Goal: Information Seeking & Learning: Learn about a topic

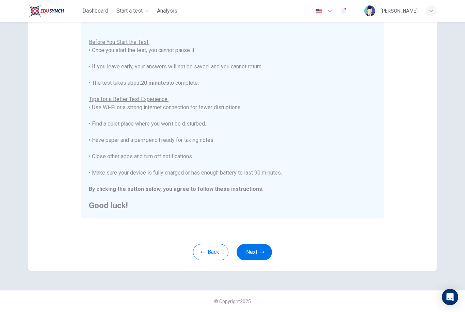
scroll to position [66, 0]
click at [261, 257] on button "Next" at bounding box center [253, 252] width 35 height 16
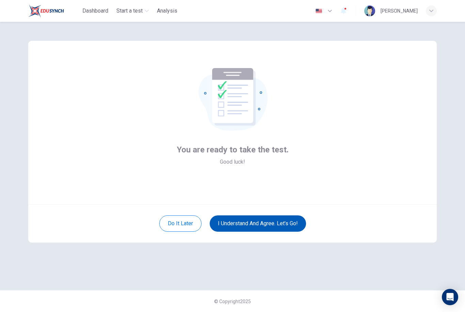
click at [283, 225] on button "I understand and agree. Let’s go!" at bounding box center [258, 223] width 96 height 16
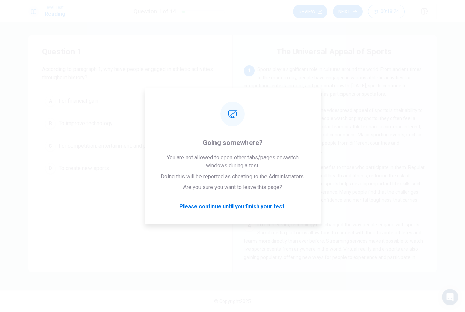
click at [376, 251] on div "4 In recent years, technology has changed the way people engage with sports. So…" at bounding box center [335, 244] width 182 height 49
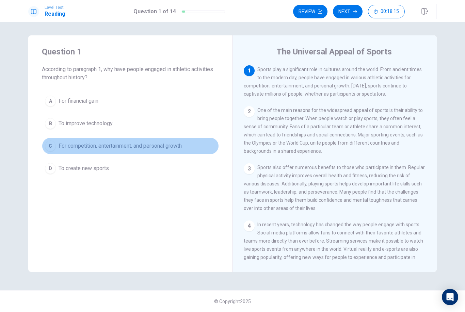
click at [98, 149] on span "For competition, entertainment, and personal growth" at bounding box center [120, 146] width 123 height 8
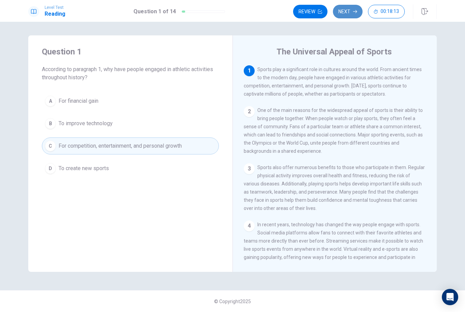
click at [340, 16] on button "Next" at bounding box center [348, 12] width 30 height 14
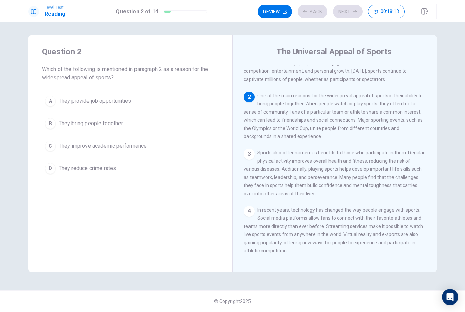
scroll to position [42, 0]
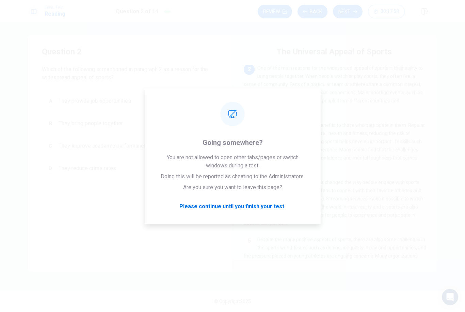
click at [350, 80] on span "One of the main reasons for the widespread appeal of sports is their ability to…" at bounding box center [333, 88] width 179 height 46
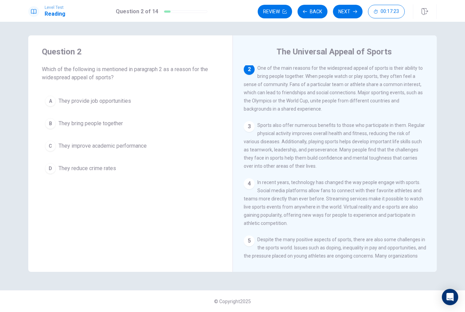
click at [110, 123] on span "They bring people together" at bounding box center [91, 123] width 64 height 8
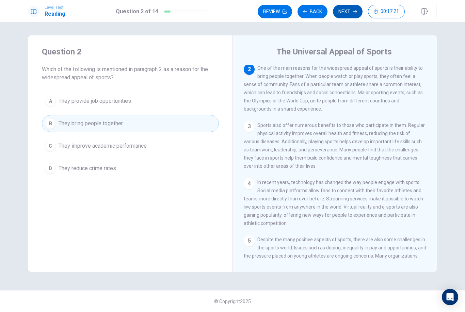
click at [349, 12] on button "Next" at bounding box center [348, 12] width 30 height 14
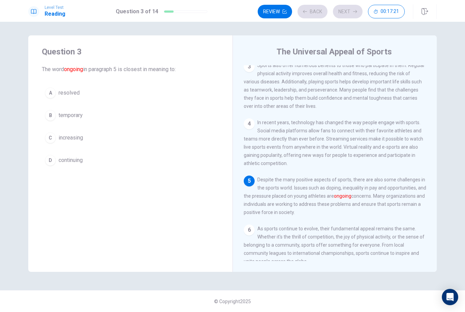
scroll to position [126, 0]
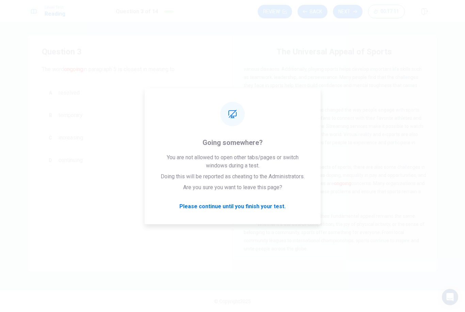
click at [458, 216] on div "Question 3 The word ongoing in paragraph 5 is closest in meaning to: A resolved…" at bounding box center [232, 167] width 465 height 290
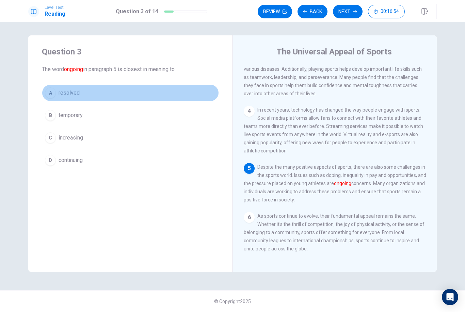
click at [65, 95] on span "resolved" at bounding box center [69, 93] width 21 height 8
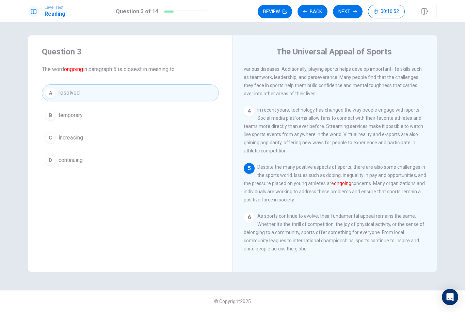
click at [349, 13] on button "Next" at bounding box center [348, 12] width 30 height 14
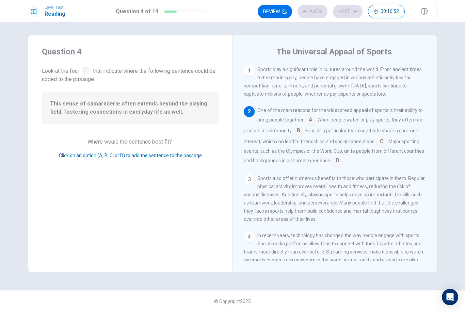
scroll to position [42, 0]
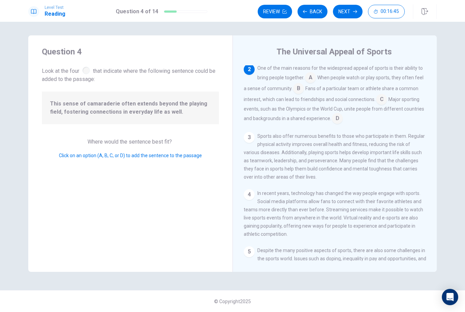
click at [313, 80] on input at bounding box center [310, 78] width 11 height 11
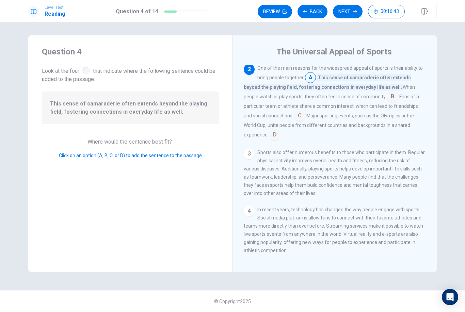
click at [313, 80] on input at bounding box center [310, 78] width 11 height 11
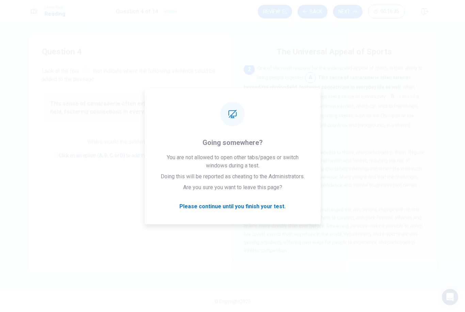
click at [375, 235] on div "4 In recent years, technology has changed the way people engage with sports. So…" at bounding box center [335, 230] width 182 height 49
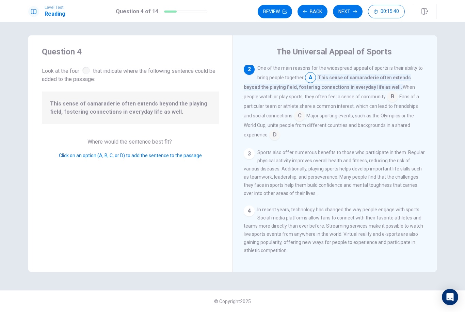
click at [294, 118] on input at bounding box center [299, 116] width 11 height 11
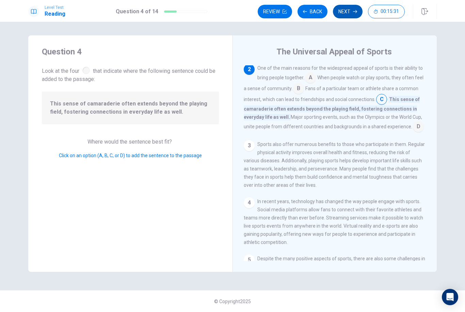
click at [346, 15] on button "Next" at bounding box center [348, 12] width 30 height 14
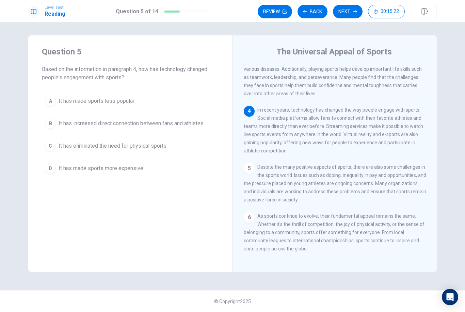
scroll to position [121, 0]
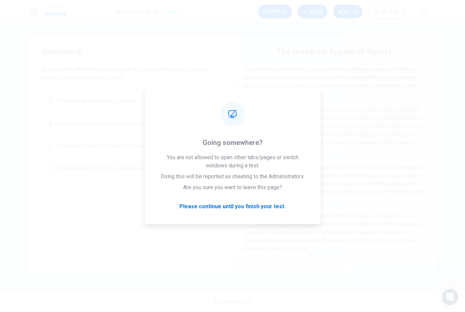
click at [418, 170] on span "Despite the many positive aspects of sports, there are also some challenges in …" at bounding box center [335, 183] width 182 height 38
click at [403, 213] on div "1 Sports play a significant role in cultures around the world. From ancient tim…" at bounding box center [339, 163] width 191 height 196
click at [415, 214] on div "1 Sports play a significant role in cultures around the world. From ancient tim…" at bounding box center [339, 163] width 191 height 196
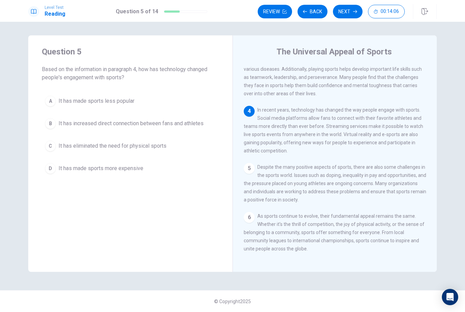
click at [119, 125] on span "It has increased direct connection between fans and athletes" at bounding box center [131, 123] width 145 height 8
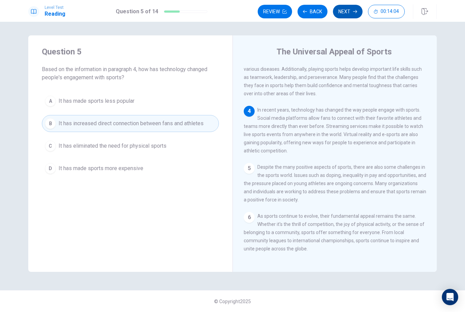
click at [343, 14] on button "Next" at bounding box center [348, 12] width 30 height 14
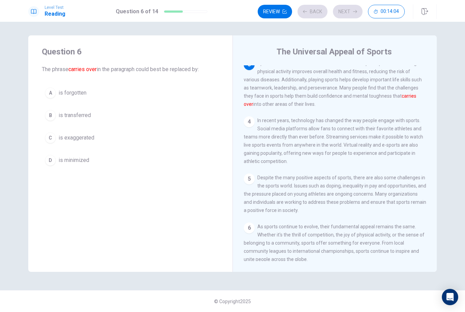
scroll to position [101, 0]
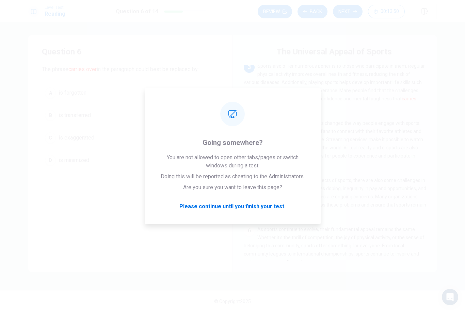
click at [377, 217] on div "5 Despite the many positive aspects of sports, there are also some challenges i…" at bounding box center [335, 196] width 182 height 41
click at [416, 177] on div "1 Sports play a significant role in cultures around the world. From ancient tim…" at bounding box center [339, 163] width 191 height 196
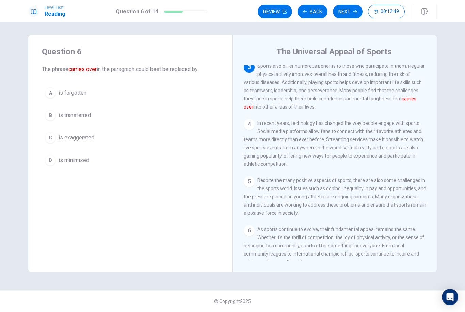
click at [79, 116] on span "is transferred" at bounding box center [75, 115] width 32 height 8
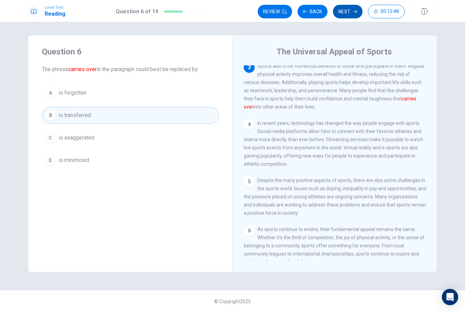
click at [354, 11] on icon "button" at bounding box center [355, 12] width 4 height 4
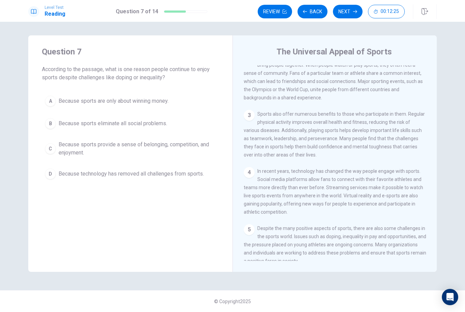
scroll to position [53, 0]
click at [174, 147] on span "Because sports provide a sense of belonging, competition, and enjoyment." at bounding box center [137, 149] width 157 height 16
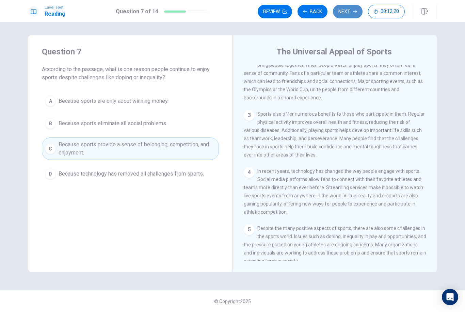
click at [352, 11] on button "Next" at bounding box center [348, 12] width 30 height 14
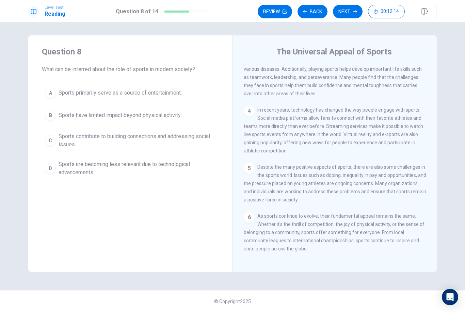
scroll to position [126, 0]
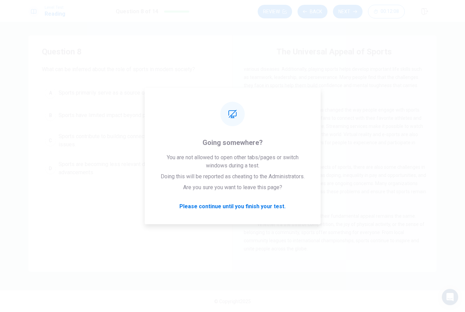
click at [384, 214] on span "As sports continue to evolve, their fundamental appeal remains the same. Whethe…" at bounding box center [334, 232] width 181 height 38
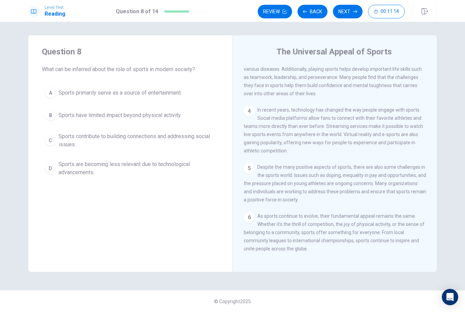
click at [93, 139] on span "Sports contribute to building connections and addressing social issues." at bounding box center [137, 140] width 157 height 16
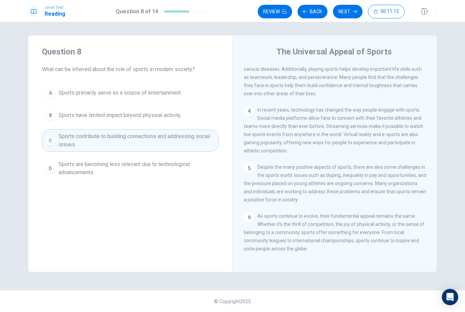
click at [351, 10] on button "Next" at bounding box center [348, 12] width 30 height 14
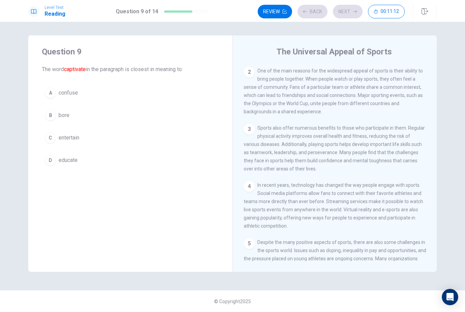
scroll to position [0, 0]
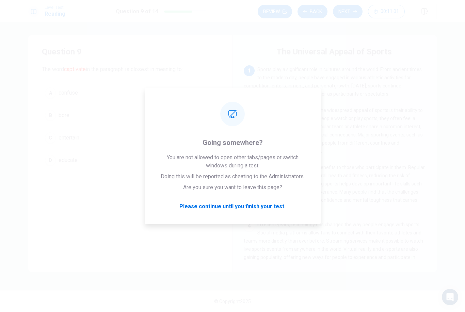
click at [397, 225] on div "1 Sports play a significant role in cultures around the world. From ancient tim…" at bounding box center [339, 163] width 191 height 196
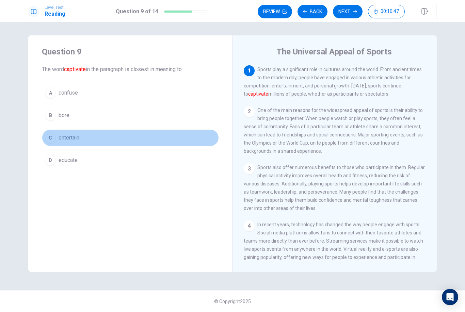
click at [67, 139] on span "entertain" at bounding box center [69, 138] width 21 height 8
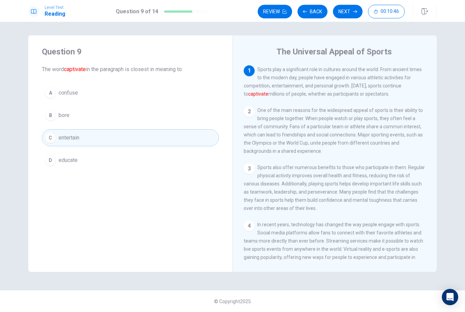
click at [345, 11] on button "Next" at bounding box center [348, 12] width 30 height 14
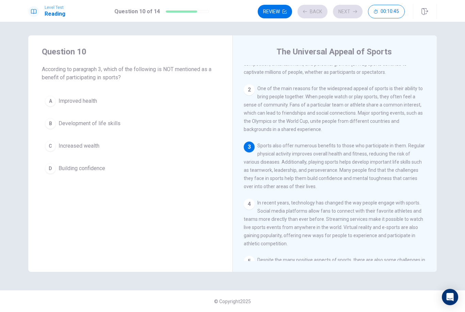
scroll to position [25, 0]
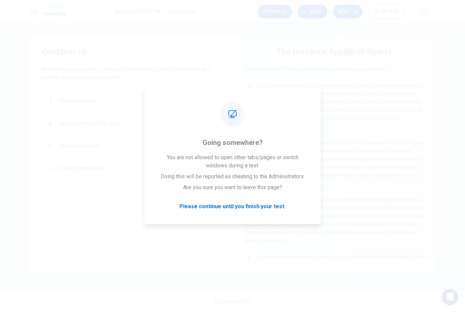
click at [397, 233] on span "In recent years, technology has changed the way people engage with sports. Soci…" at bounding box center [333, 220] width 179 height 46
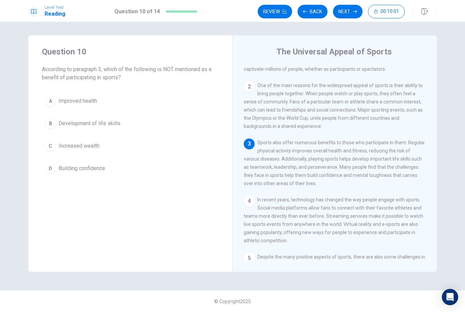
click at [71, 145] on span "Increased wealth" at bounding box center [79, 146] width 41 height 8
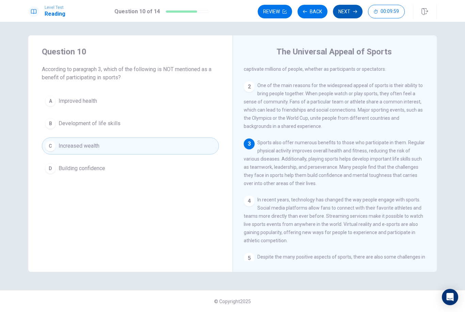
click at [344, 13] on button "Next" at bounding box center [348, 12] width 30 height 14
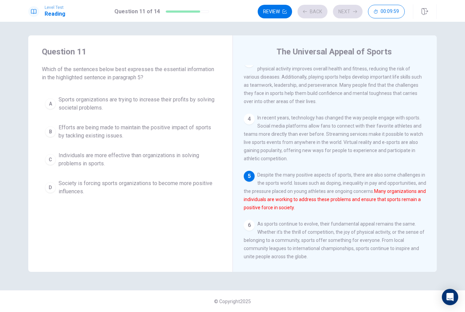
scroll to position [126, 0]
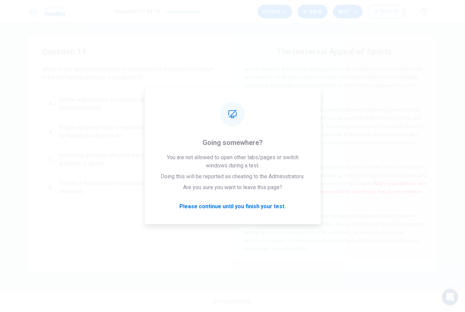
click at [388, 263] on div "The Universal Appeal of Sports 1 Sports play a significant role in cultures aro…" at bounding box center [334, 153] width 204 height 236
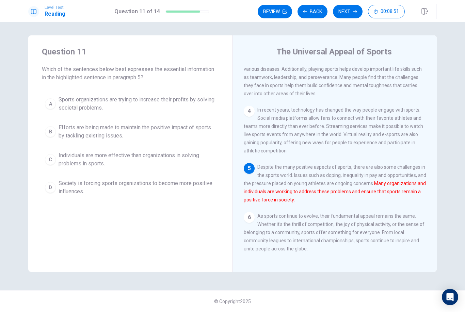
click at [111, 130] on span "Efforts are being made to maintain the positive impact of sports by tackling ex…" at bounding box center [137, 132] width 157 height 16
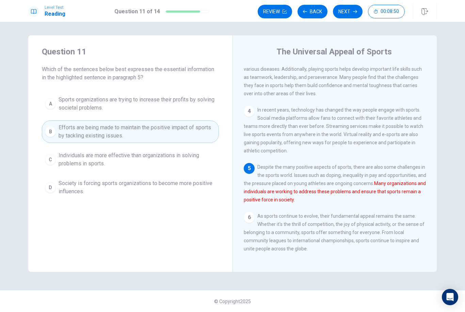
click at [351, 11] on button "Next" at bounding box center [348, 12] width 30 height 14
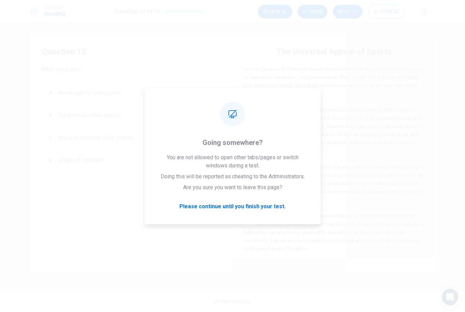
click at [377, 242] on span "As sports continue to evolve, their fundamental appeal remains the same. Whethe…" at bounding box center [334, 232] width 181 height 38
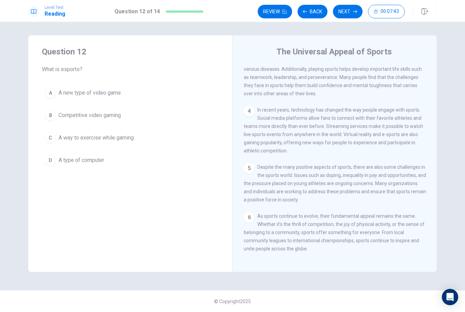
click at [83, 116] on span "Competitive video gaming" at bounding box center [90, 115] width 62 height 8
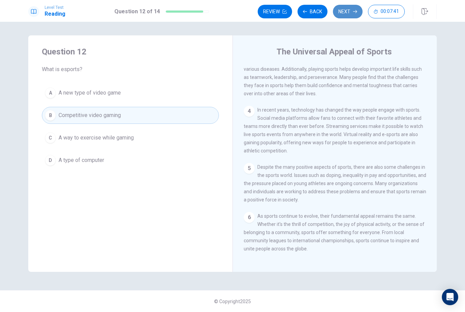
click at [341, 14] on button "Next" at bounding box center [348, 12] width 30 height 14
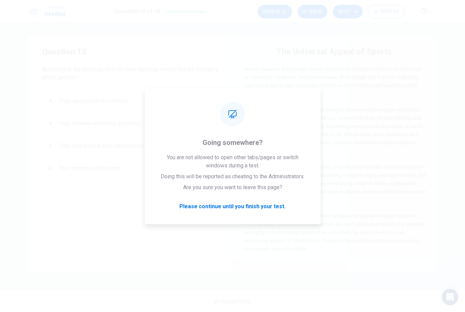
click at [378, 249] on div "6 As sports continue to evolve, their fundamental appeal remains the same. Whet…" at bounding box center [335, 232] width 182 height 41
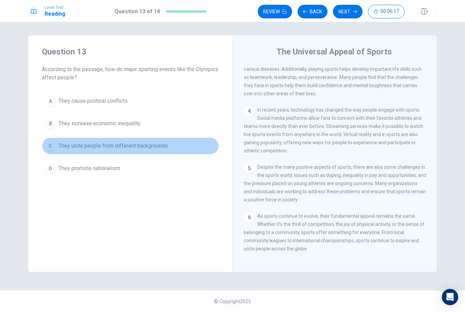
click at [148, 146] on span "They unite people from different backgrounds" at bounding box center [113, 146] width 109 height 8
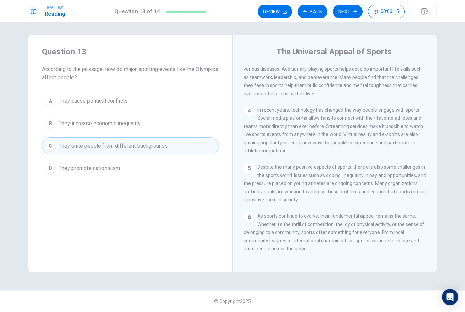
click at [349, 10] on button "Next" at bounding box center [348, 12] width 30 height 14
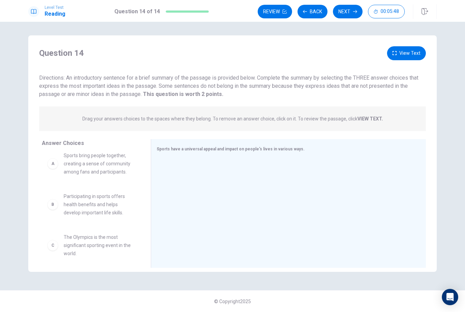
scroll to position [6, 0]
click at [385, 232] on div at bounding box center [286, 204] width 258 height 91
click at [367, 251] on div "Sports have a universal appeal and impact on people's lives in various ways." at bounding box center [288, 203] width 275 height 129
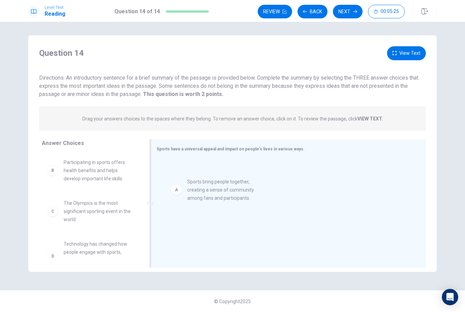
drag, startPoint x: 114, startPoint y: 166, endPoint x: 240, endPoint y: 192, distance: 128.5
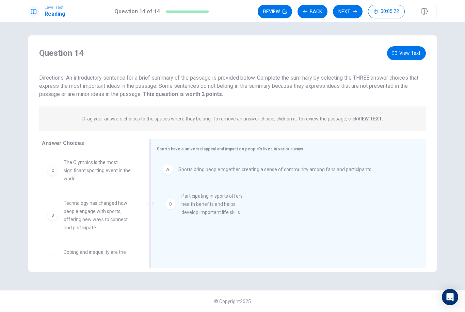
drag, startPoint x: 105, startPoint y: 169, endPoint x: 226, endPoint y: 203, distance: 125.5
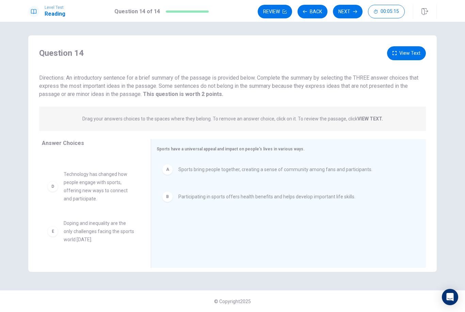
scroll to position [31, 0]
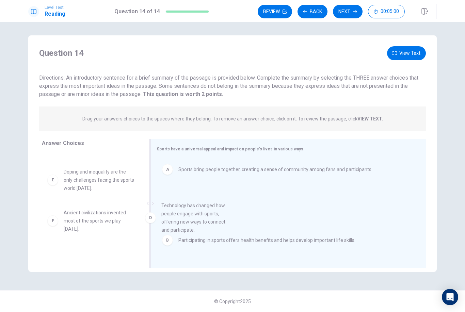
drag, startPoint x: 89, startPoint y: 179, endPoint x: 200, endPoint y: 216, distance: 117.1
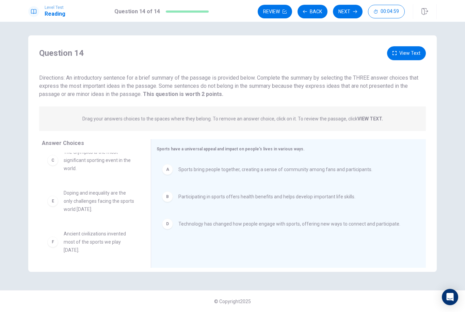
scroll to position [4, 0]
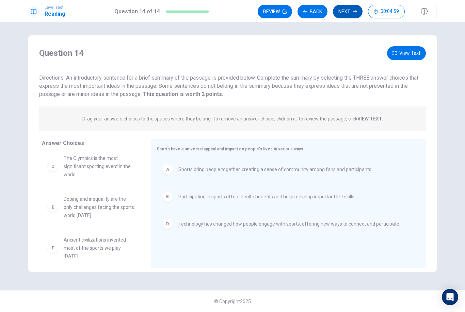
click at [350, 16] on button "Next" at bounding box center [348, 12] width 30 height 14
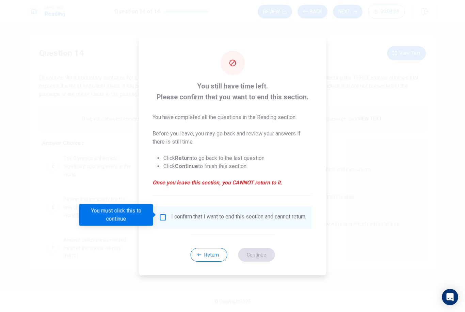
click at [164, 215] on input "You must click this to continue" at bounding box center [163, 217] width 8 height 8
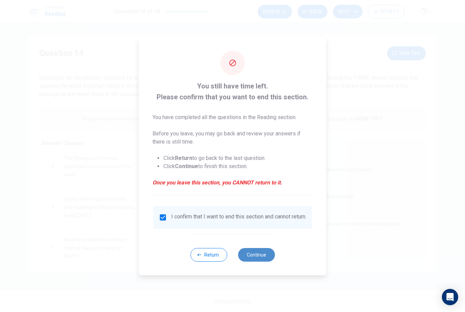
click at [263, 262] on button "Continue" at bounding box center [256, 255] width 37 height 14
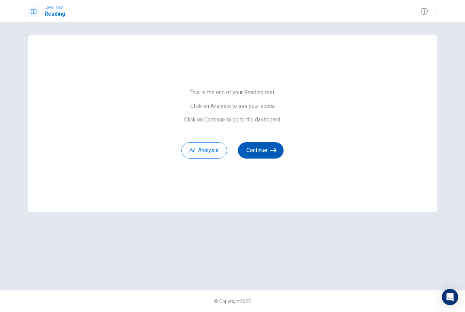
click at [257, 156] on button "Continue" at bounding box center [261, 150] width 46 height 16
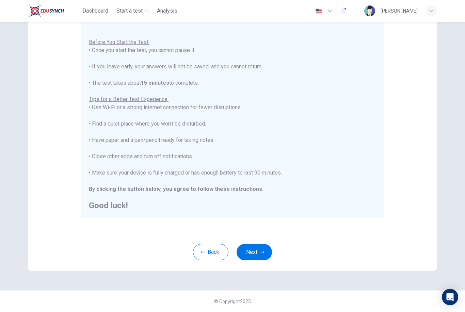
scroll to position [66, 0]
click at [251, 251] on button "Next" at bounding box center [253, 252] width 35 height 16
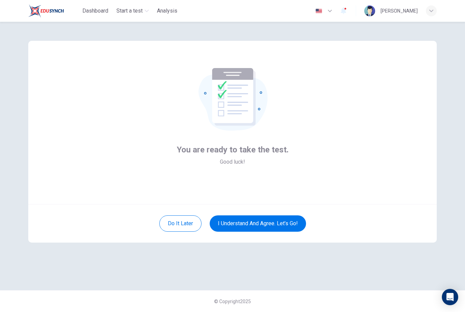
scroll to position [0, 0]
click at [242, 228] on button "I understand and agree. Let’s go!" at bounding box center [258, 223] width 96 height 16
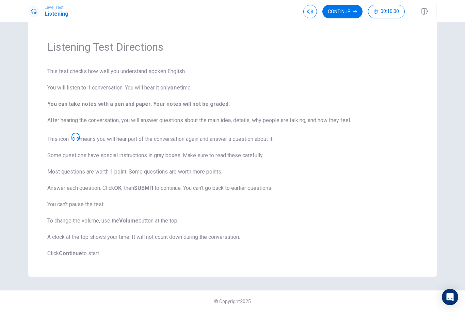
scroll to position [14, 0]
click at [340, 9] on button "Continue" at bounding box center [342, 12] width 40 height 14
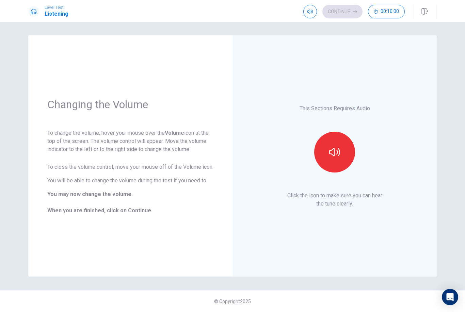
scroll to position [0, 0]
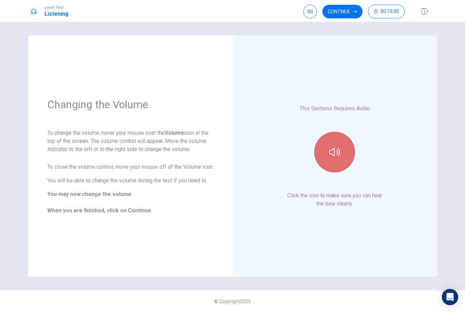
click at [338, 146] on button "button" at bounding box center [334, 152] width 41 height 41
click at [336, 11] on button "Continue" at bounding box center [342, 12] width 40 height 14
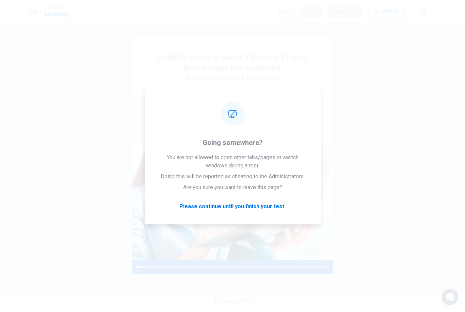
click at [389, 240] on div "Listen to this clip about a Science Project, then answer the questions. You can…" at bounding box center [232, 155] width 408 height 241
click at [429, 225] on div "Listen to this clip about a Science Project, then answer the questions. You can…" at bounding box center [232, 155] width 408 height 241
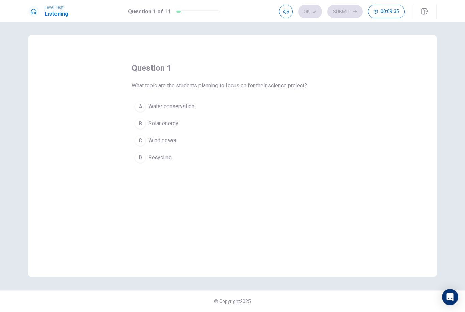
click at [144, 141] on div "C" at bounding box center [140, 140] width 11 height 11
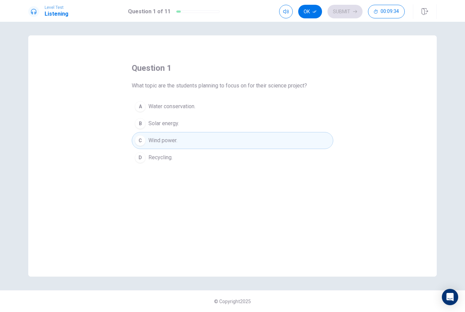
click at [314, 15] on button "Ok" at bounding box center [310, 12] width 24 height 14
click at [343, 9] on button "Submit" at bounding box center [344, 12] width 35 height 14
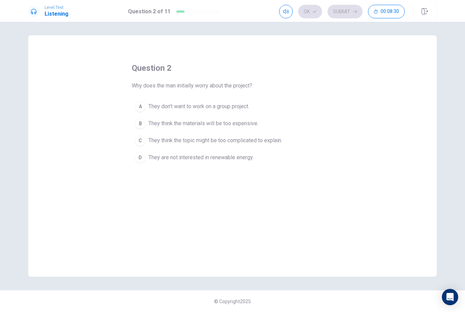
click at [231, 141] on span "They think the topic might be too complicated to explain." at bounding box center [215, 140] width 134 height 8
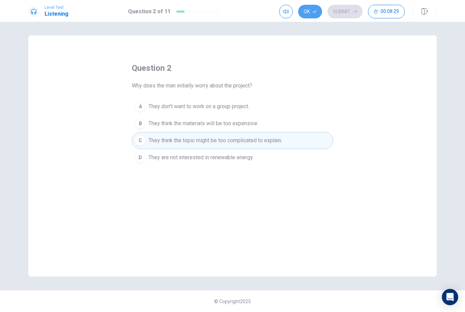
click at [312, 11] on button "Ok" at bounding box center [310, 12] width 24 height 14
click at [340, 12] on button "Submit" at bounding box center [344, 12] width 35 height 14
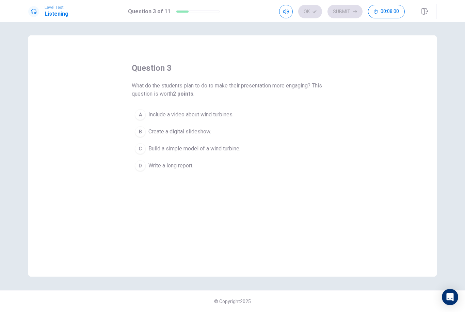
click at [179, 150] on span "Build a simple model of a wind turbine." at bounding box center [194, 149] width 92 height 8
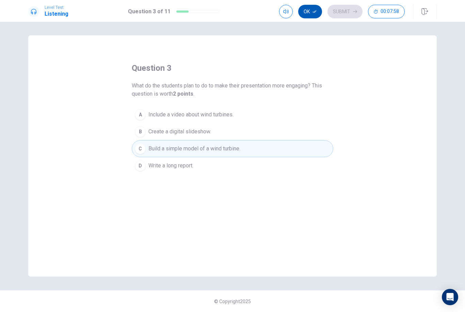
click at [305, 15] on button "Ok" at bounding box center [310, 12] width 24 height 14
click at [339, 12] on button "Submit" at bounding box center [344, 12] width 35 height 14
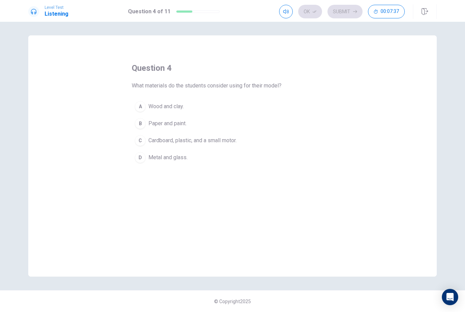
click at [222, 141] on span "Cardboard, plastic, and a small motor." at bounding box center [192, 140] width 88 height 8
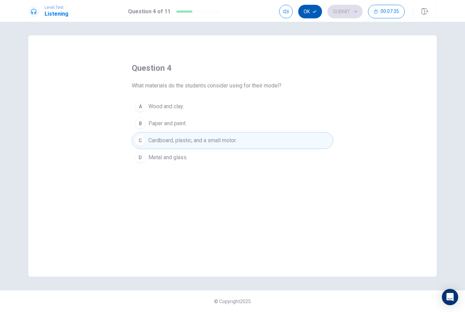
click at [310, 15] on button "Ok" at bounding box center [310, 12] width 24 height 14
click at [352, 12] on button "Submit" at bounding box center [344, 12] width 35 height 14
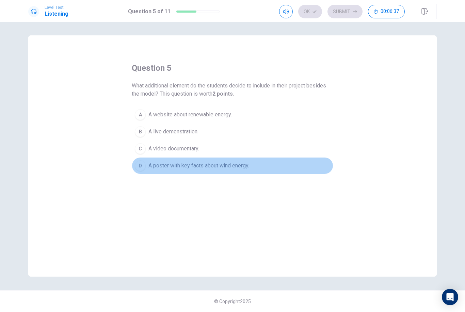
click at [171, 167] on span "A poster with key facts about wind energy." at bounding box center [198, 166] width 101 height 8
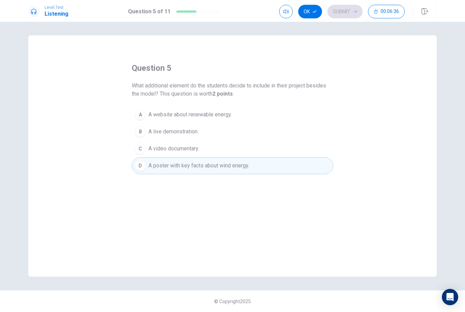
click at [311, 9] on button "Ok" at bounding box center [310, 12] width 24 height 14
click at [344, 9] on button "Submit" at bounding box center [344, 12] width 35 height 14
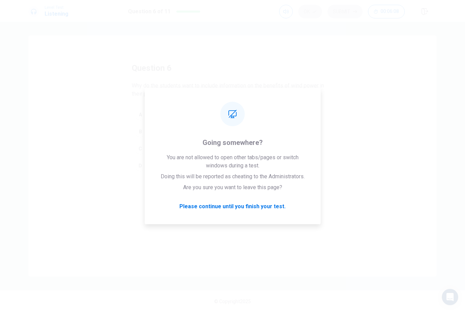
click at [384, 228] on div "question 6 Why do the students want to include information on the benefits of w…" at bounding box center [232, 155] width 408 height 241
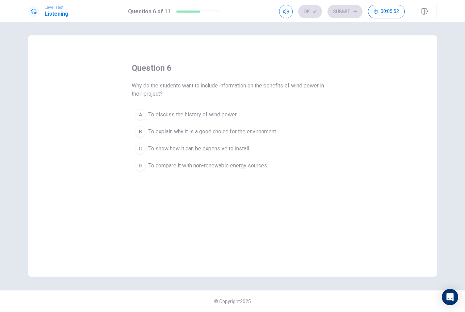
click at [270, 133] on span "To explain why it is a good choice for the environment." at bounding box center [212, 132] width 129 height 8
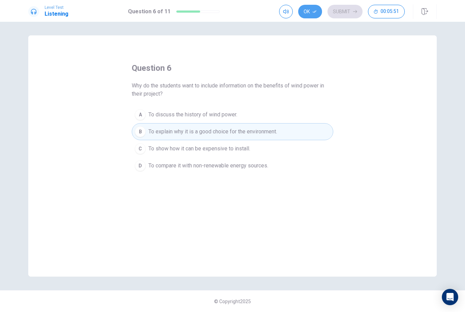
click at [305, 12] on button "Ok" at bounding box center [310, 12] width 24 height 14
click at [345, 9] on button "Submit" at bounding box center [344, 12] width 35 height 14
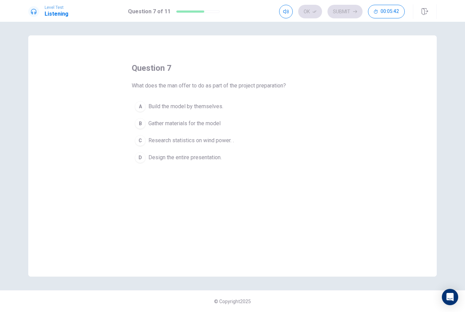
click at [347, 151] on div "question 7 What does the man offer to do as part of the project preparation? A …" at bounding box center [232, 155] width 408 height 241
click at [423, 234] on div "question 7 What does the man offer to do as part of the project preparation? A …" at bounding box center [232, 155] width 408 height 241
click at [190, 141] on span "Research statistics on wind power. ." at bounding box center [190, 140] width 85 height 8
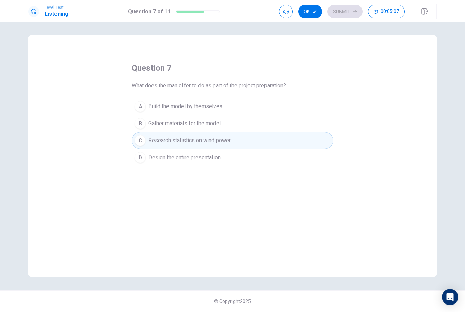
click at [311, 11] on button "Ok" at bounding box center [310, 12] width 24 height 14
click at [332, 12] on button "Submit" at bounding box center [344, 12] width 35 height 14
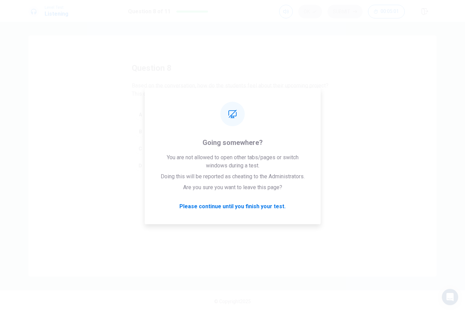
click at [406, 193] on div "question 8 Based on the conversation, how do the students feel about their upco…" at bounding box center [232, 155] width 408 height 241
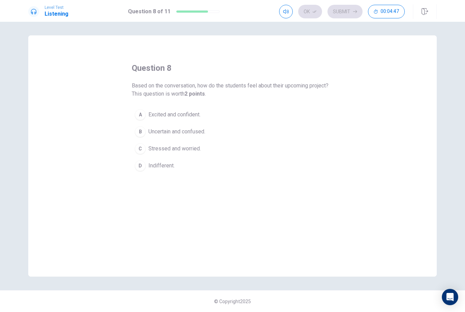
click at [194, 113] on span "Excited and confident." at bounding box center [174, 115] width 52 height 8
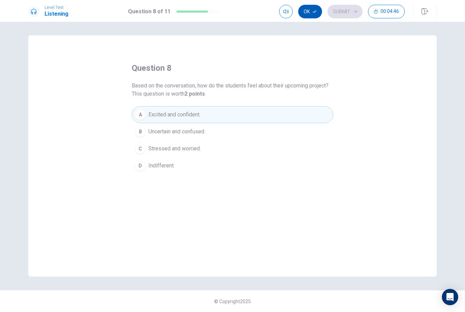
click at [310, 12] on button "Ok" at bounding box center [310, 12] width 24 height 14
click at [348, 15] on button "Submit" at bounding box center [344, 12] width 35 height 14
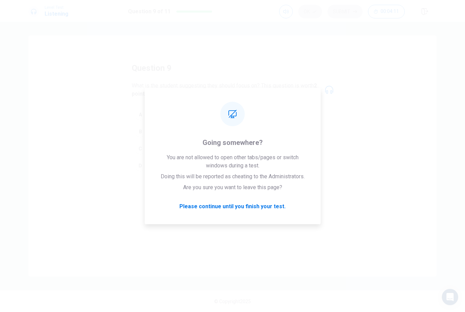
click at [392, 220] on div "question 9 What is the student suggesting they should focus on? This question i…" at bounding box center [232, 155] width 408 height 241
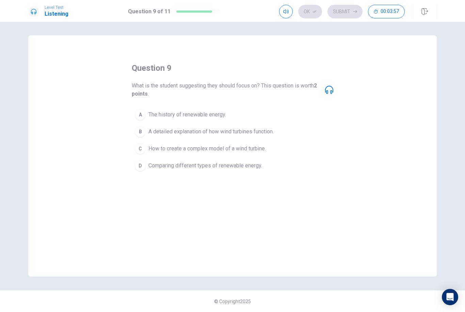
click at [218, 148] on span "How to create a complex model of a wind turbine." at bounding box center [206, 149] width 117 height 8
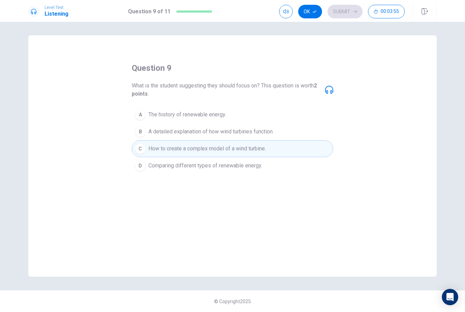
click at [312, 17] on button "Ok" at bounding box center [310, 12] width 24 height 14
click at [337, 15] on button "Submit" at bounding box center [344, 12] width 35 height 14
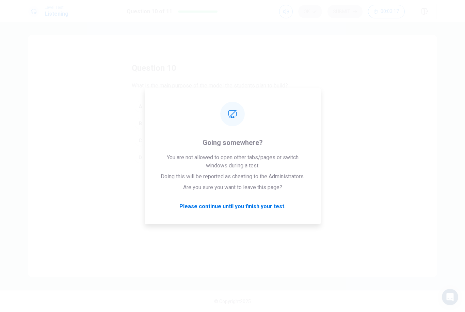
click at [371, 196] on div "question 10 What is the main purpose of the model the students plan to build? A…" at bounding box center [232, 155] width 408 height 241
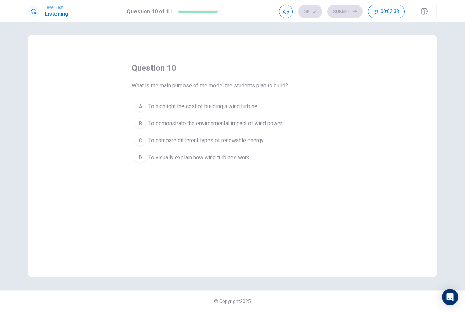
click at [266, 125] on span "To demonstrate the environmental impact of wind power." at bounding box center [215, 123] width 134 height 8
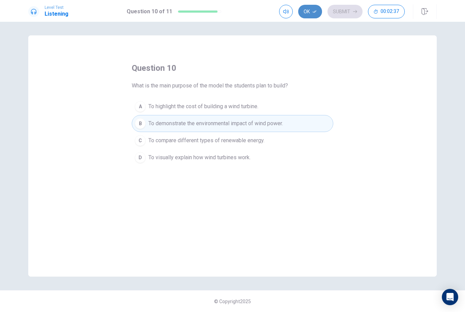
click at [307, 14] on button "Ok" at bounding box center [310, 12] width 24 height 14
click at [342, 10] on button "Submit" at bounding box center [344, 12] width 35 height 14
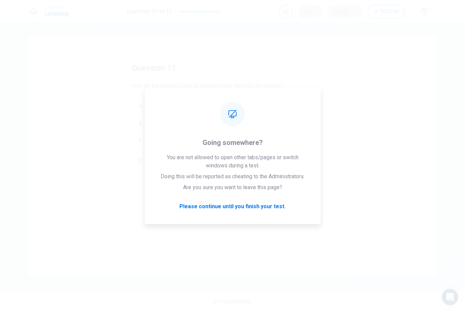
click at [402, 187] on div "question 11 How do the students plan to organize their work for the project? A …" at bounding box center [232, 155] width 408 height 241
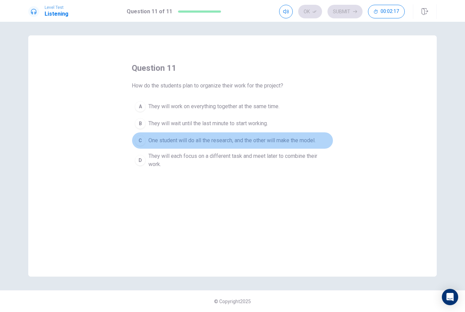
click at [242, 142] on span "One student will do all the research, and the other will make the model." at bounding box center [231, 140] width 167 height 8
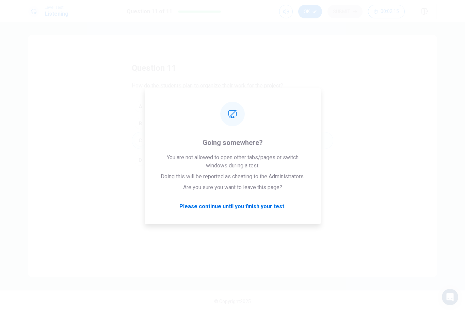
click at [309, 48] on div "question 11 How do the students plan to organize their work for the project? A …" at bounding box center [232, 155] width 408 height 241
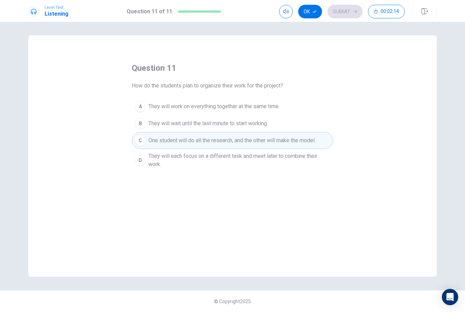
click at [310, 10] on button "Ok" at bounding box center [310, 12] width 24 height 14
click at [332, 15] on button "Submit" at bounding box center [344, 12] width 35 height 14
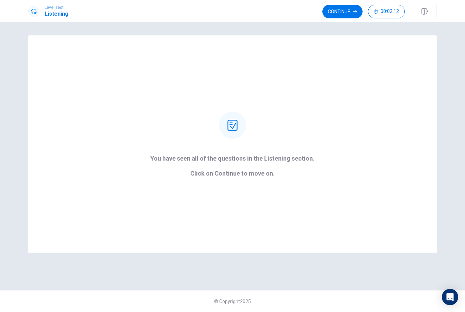
click at [332, 15] on button "Continue" at bounding box center [342, 12] width 40 height 14
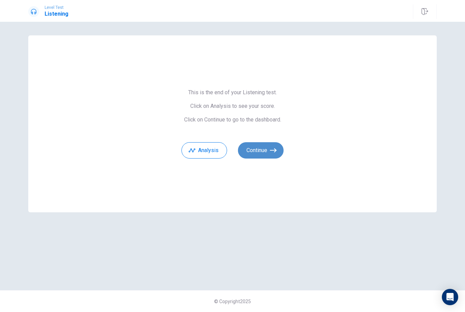
click at [257, 153] on button "Continue" at bounding box center [261, 150] width 46 height 16
